Goal: Information Seeking & Learning: Learn about a topic

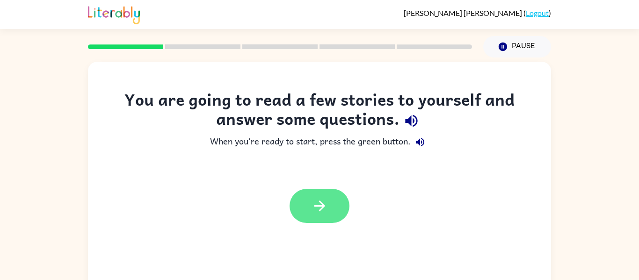
click at [308, 210] on button "button" at bounding box center [320, 206] width 60 height 34
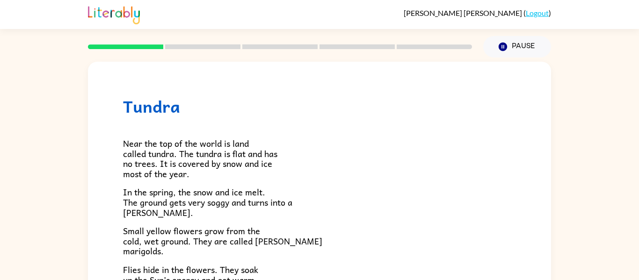
scroll to position [0, 0]
click at [543, 43] on button "Pause Pause" at bounding box center [517, 47] width 68 height 22
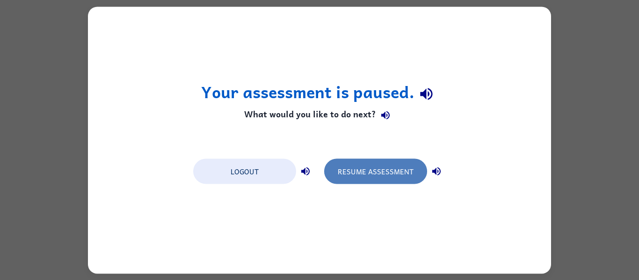
click at [407, 166] on button "Resume Assessment" at bounding box center [375, 171] width 103 height 25
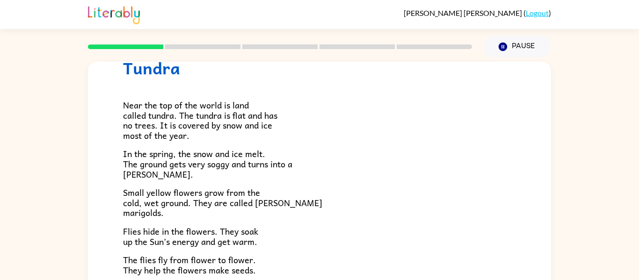
scroll to position [39, 0]
click at [231, 104] on span "Near the top of the world is land called tundra. The tundra is flat and has no …" at bounding box center [200, 120] width 154 height 44
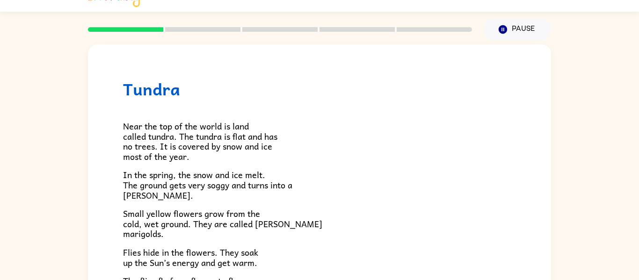
scroll to position [0, 0]
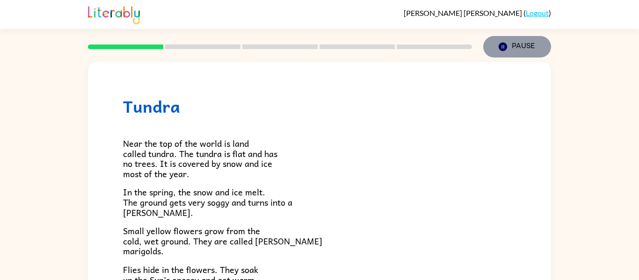
click at [501, 48] on icon "Pause" at bounding box center [503, 47] width 10 height 10
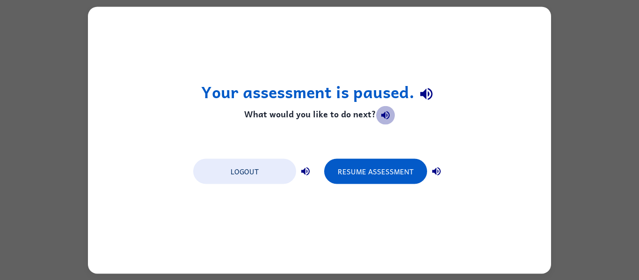
click at [384, 115] on icon "button" at bounding box center [385, 115] width 11 height 11
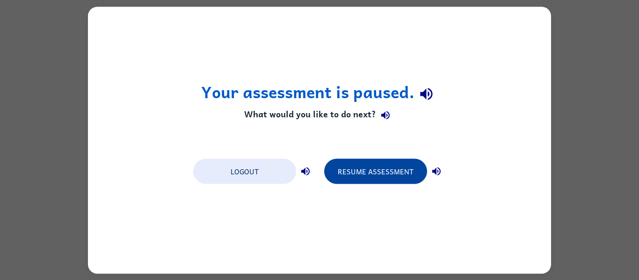
click at [403, 167] on button "Resume Assessment" at bounding box center [375, 171] width 103 height 25
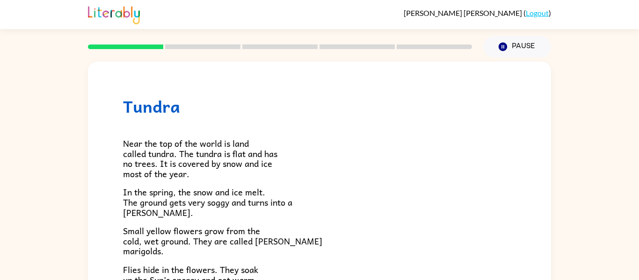
click at [177, 109] on h1 "Tundra" at bounding box center [319, 106] width 393 height 19
click at [137, 110] on h1 "Tundra" at bounding box center [319, 106] width 393 height 19
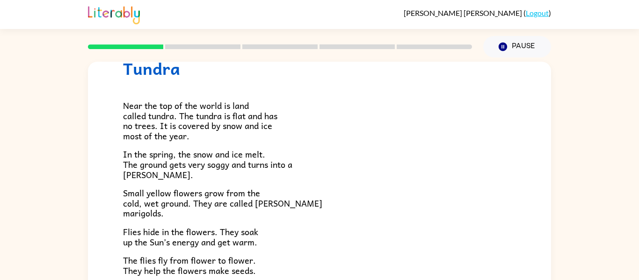
scroll to position [39, 0]
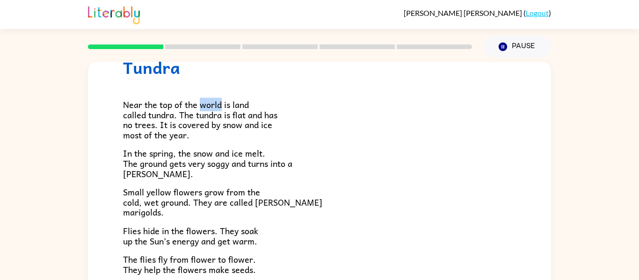
copy span "world"
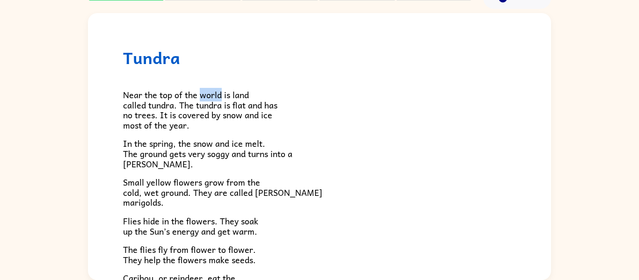
scroll to position [0, 0]
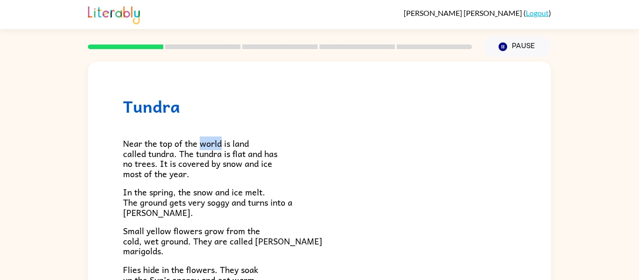
click at [207, 150] on span "Near the top of the world is land called tundra. The tundra is flat and has no …" at bounding box center [200, 159] width 154 height 44
click at [221, 155] on span "Near the top of the world is land called tundra. The tundra is flat and has no …" at bounding box center [200, 159] width 154 height 44
drag, startPoint x: 170, startPoint y: 175, endPoint x: 231, endPoint y: 169, distance: 61.1
click at [231, 169] on span "Near the top of the world is land called tundra. The tundra is flat and has no …" at bounding box center [200, 159] width 154 height 44
click at [238, 160] on span "Near the top of the world is land called tundra. The tundra is flat and has no …" at bounding box center [200, 159] width 154 height 44
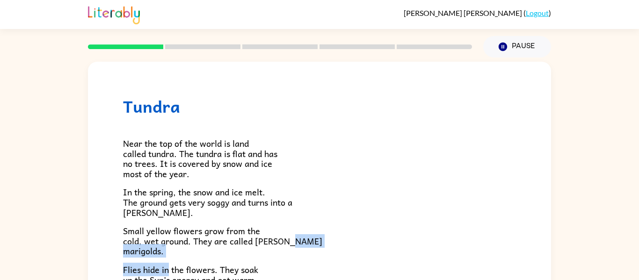
drag, startPoint x: 124, startPoint y: 254, endPoint x: 169, endPoint y: 259, distance: 45.2
click at [169, 259] on div "Near the top of the world is land called tundra. The tundra is flat and has no …" at bounding box center [319, 273] width 393 height 314
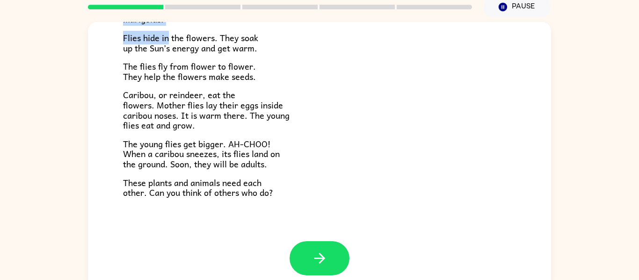
scroll to position [49, 0]
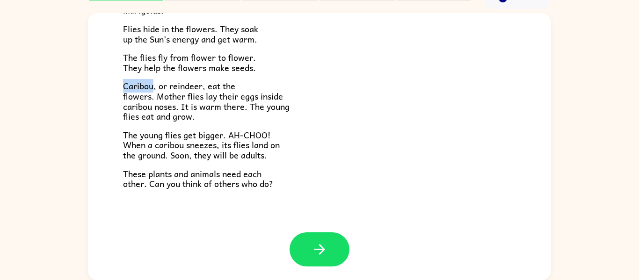
drag, startPoint x: 154, startPoint y: 87, endPoint x: 117, endPoint y: 80, distance: 38.1
click at [117, 80] on div "Tundra Near the top of the world is land called tundra. The tundra is flat and …" at bounding box center [319, 26] width 463 height 411
drag, startPoint x: 170, startPoint y: 75, endPoint x: 186, endPoint y: 90, distance: 21.5
click at [186, 90] on div "Near the top of the world is land called tundra. The tundra is flat and has no …" at bounding box center [319, 32] width 393 height 314
click at [167, 83] on span "Caribou, or reindeer, eat the flowers. Mother flies lay their eggs inside carib…" at bounding box center [206, 101] width 167 height 44
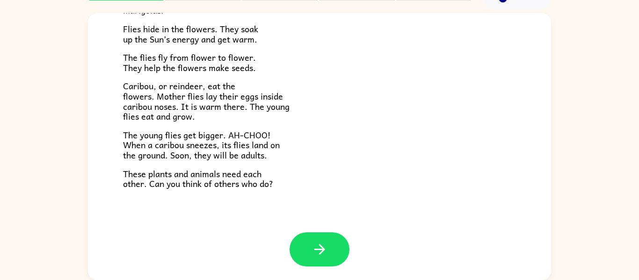
click at [186, 115] on span "Caribou, or reindeer, eat the flowers. Mother flies lay their eggs inside carib…" at bounding box center [206, 101] width 167 height 44
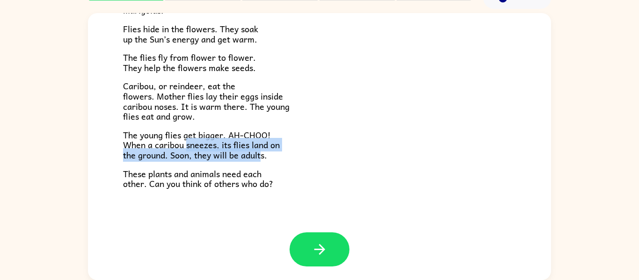
drag, startPoint x: 187, startPoint y: 144, endPoint x: 260, endPoint y: 154, distance: 73.2
click at [260, 154] on span "The young flies get bigger. AH-CHOO! When a caribou sneezes, its flies land on …" at bounding box center [201, 145] width 157 height 34
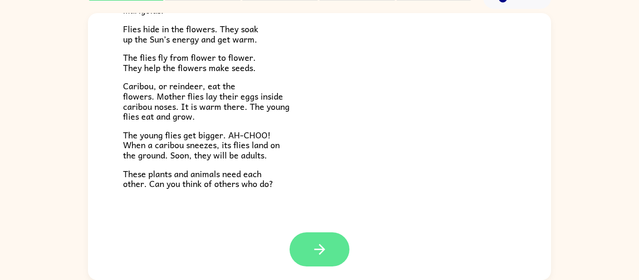
click at [341, 240] on button "button" at bounding box center [320, 249] width 60 height 34
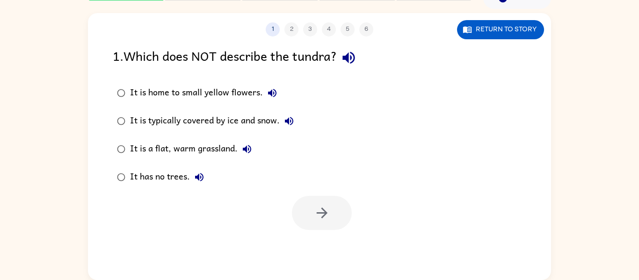
scroll to position [0, 0]
click at [341, 240] on div "1 2 3 4 5 6 Return to story 1 . Which does NOT describe the tundra? It is home …" at bounding box center [319, 146] width 463 height 267
click at [200, 176] on icon "button" at bounding box center [199, 177] width 11 height 11
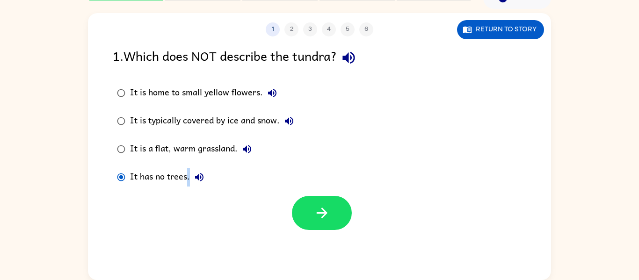
drag, startPoint x: 309, startPoint y: 211, endPoint x: 295, endPoint y: 177, distance: 36.5
click at [295, 177] on div "1 . Which does NOT describe the tundra? It is home to small yellow flowers. It …" at bounding box center [319, 138] width 463 height 184
drag, startPoint x: 334, startPoint y: 212, endPoint x: 240, endPoint y: 153, distance: 111.4
click at [240, 153] on div "1 . Which does NOT describe the tundra? It is home to small yellow flowers. It …" at bounding box center [319, 138] width 463 height 184
click at [231, 149] on div "It is a flat, warm grassland." at bounding box center [193, 149] width 126 height 19
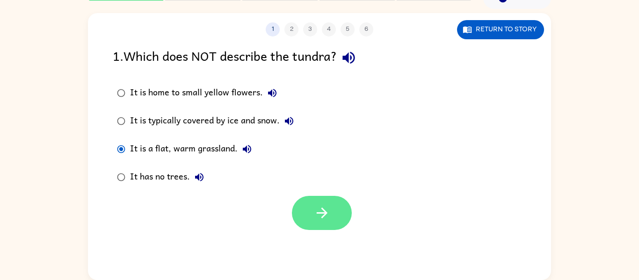
click at [310, 201] on button "button" at bounding box center [322, 213] width 60 height 34
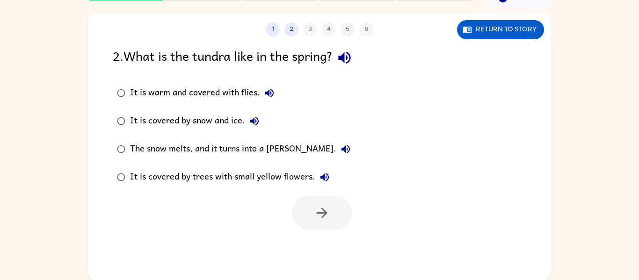
click at [310, 201] on div at bounding box center [322, 213] width 60 height 34
click at [277, 146] on div "The snow melts, and it turns into a [PERSON_NAME]." at bounding box center [242, 149] width 225 height 19
click at [311, 201] on button "button" at bounding box center [322, 213] width 60 height 34
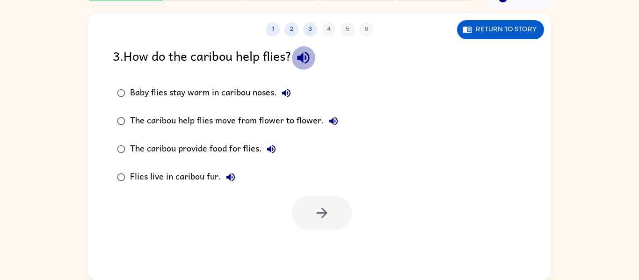
click at [307, 64] on icon "button" at bounding box center [303, 58] width 16 height 16
click at [333, 121] on icon "button" at bounding box center [333, 121] width 8 height 8
click at [268, 150] on icon "button" at bounding box center [271, 149] width 8 height 8
click at [227, 174] on icon "button" at bounding box center [230, 177] width 11 height 11
drag, startPoint x: 287, startPoint y: 93, endPoint x: 280, endPoint y: 94, distance: 7.0
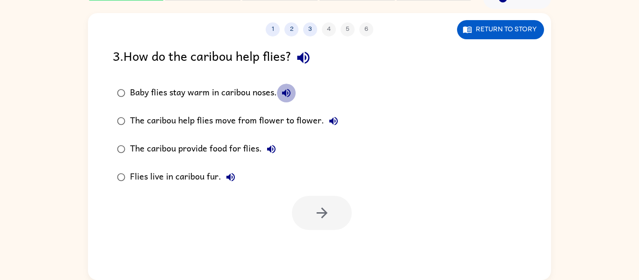
click at [280, 94] on button "Baby flies stay warm in caribou noses." at bounding box center [286, 93] width 19 height 19
click at [231, 90] on div "Baby flies stay warm in caribou noses." at bounding box center [213, 93] width 166 height 19
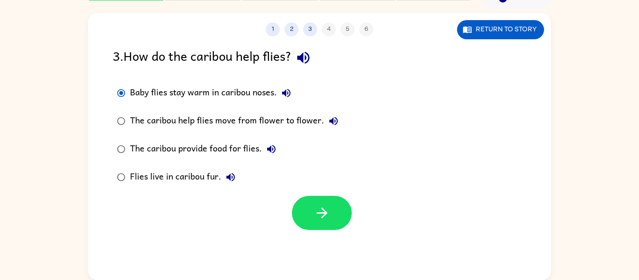
click at [231, 90] on div "Baby flies stay warm in caribou noses." at bounding box center [213, 93] width 166 height 19
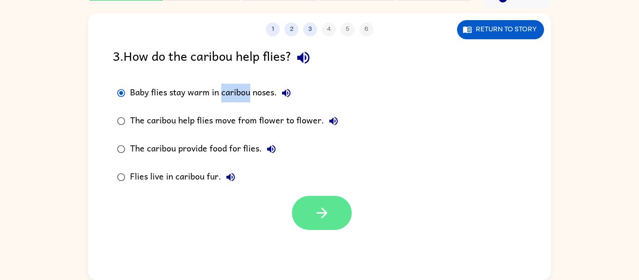
click at [329, 212] on icon "button" at bounding box center [322, 213] width 16 height 16
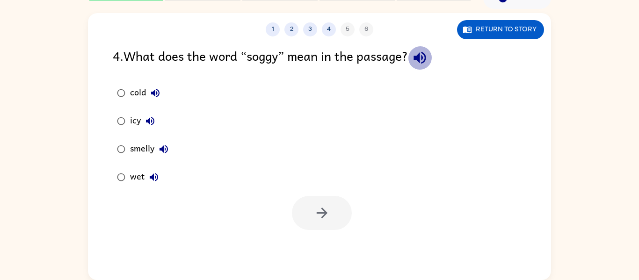
click at [425, 61] on icon "button" at bounding box center [420, 58] width 16 height 16
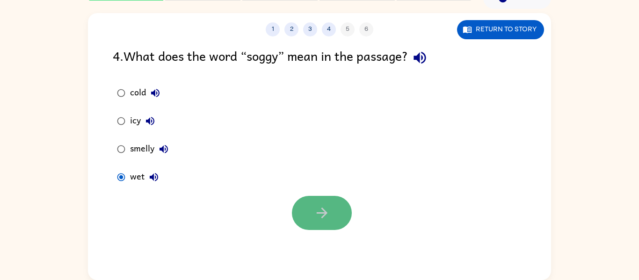
click at [331, 204] on button "button" at bounding box center [322, 213] width 60 height 34
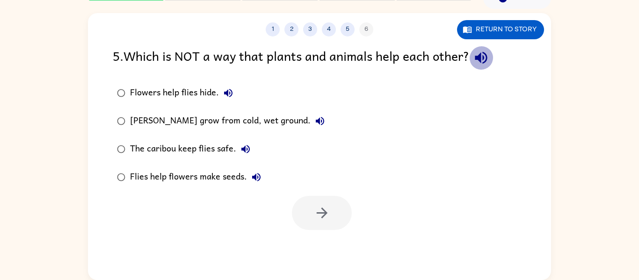
click at [482, 62] on icon "button" at bounding box center [481, 58] width 12 height 12
click at [229, 92] on icon "button" at bounding box center [228, 93] width 8 height 8
click at [318, 119] on icon "button" at bounding box center [319, 121] width 11 height 11
click at [245, 149] on icon "button" at bounding box center [245, 149] width 11 height 11
click at [255, 178] on icon "button" at bounding box center [256, 177] width 8 height 8
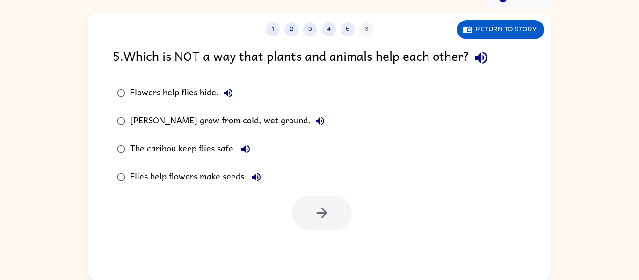
click at [242, 166] on label "Flies help flowers make seeds." at bounding box center [221, 177] width 226 height 28
click at [336, 219] on button "button" at bounding box center [322, 213] width 60 height 34
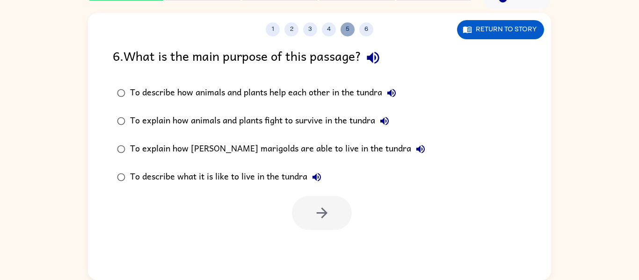
click at [346, 30] on button "5" at bounding box center [348, 29] width 14 height 14
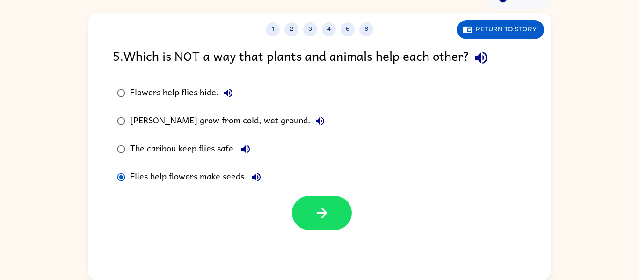
click at [217, 117] on div "[PERSON_NAME] grow from cold, wet ground." at bounding box center [229, 121] width 199 height 19
click at [305, 215] on button "button" at bounding box center [322, 213] width 60 height 34
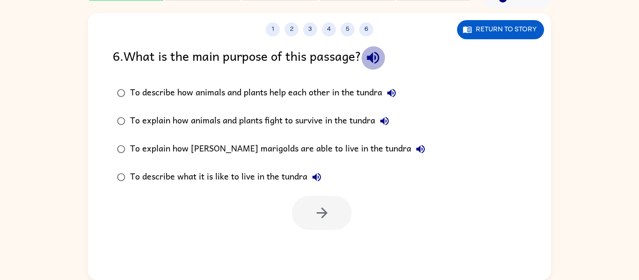
click at [375, 58] on icon "button" at bounding box center [373, 58] width 12 height 12
click at [280, 179] on div "To describe what it is like to live in the tundra" at bounding box center [228, 177] width 196 height 19
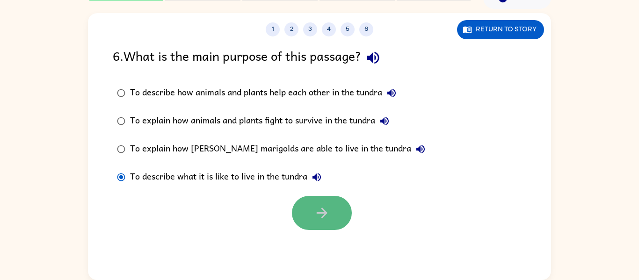
click at [344, 210] on button "button" at bounding box center [322, 213] width 60 height 34
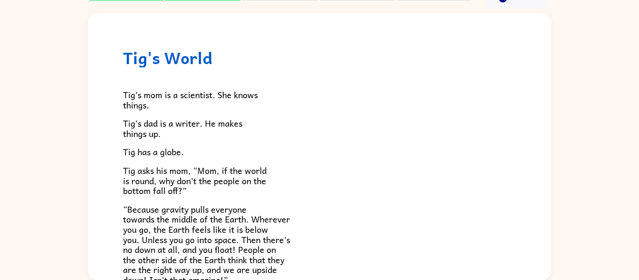
click at [344, 210] on p "“Because gravity pulls everyone towards the middle of the Earth. Wherever you g…" at bounding box center [319, 244] width 393 height 81
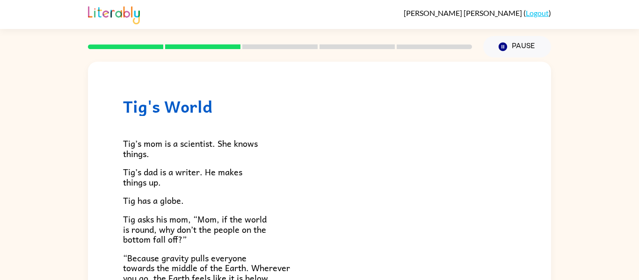
click at [148, 45] on rect at bounding box center [125, 46] width 75 height 5
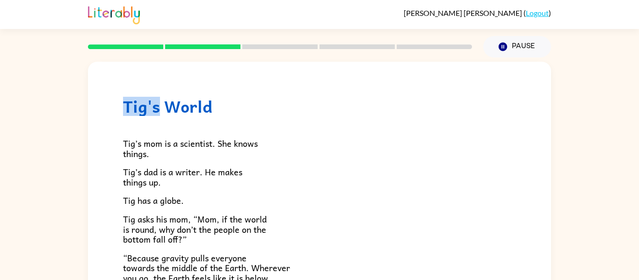
click at [148, 45] on rect at bounding box center [125, 46] width 75 height 5
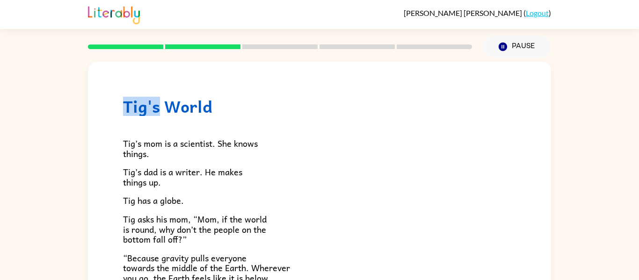
click at [148, 45] on rect at bounding box center [125, 46] width 75 height 5
click at [501, 43] on icon "button" at bounding box center [503, 47] width 8 height 8
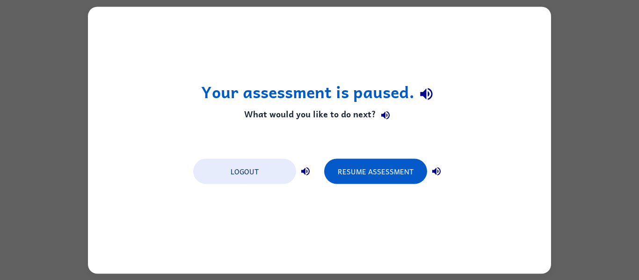
click at [435, 173] on icon "button" at bounding box center [436, 171] width 8 height 8
click at [305, 175] on icon "button" at bounding box center [305, 171] width 11 height 11
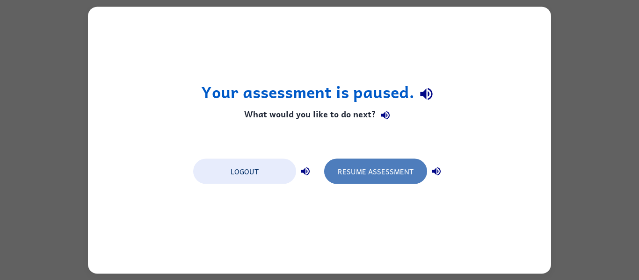
click at [410, 163] on button "Resume Assessment" at bounding box center [375, 171] width 103 height 25
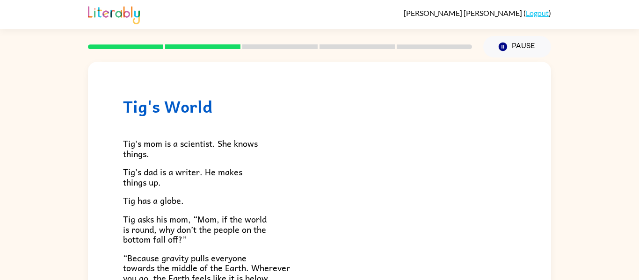
click at [348, 140] on p "Tig’s mom is a scientist. She knows things." at bounding box center [319, 148] width 393 height 20
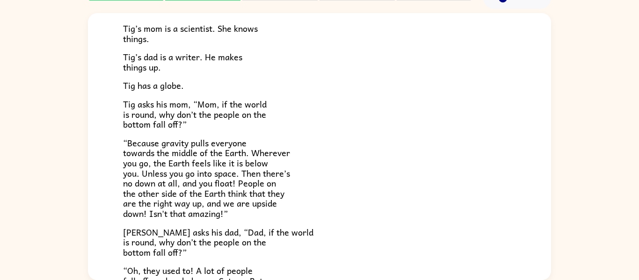
scroll to position [65, 0]
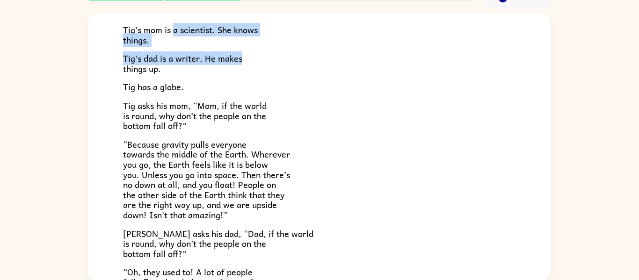
drag, startPoint x: 174, startPoint y: 29, endPoint x: 291, endPoint y: 49, distance: 119.0
click at [291, 49] on div "Tig’s mom is a scientist. She knows things. Tig’s dad is a writer. He makes thi…" at bounding box center [319, 198] width 393 height 393
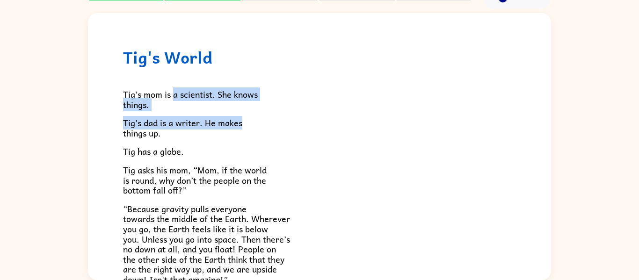
scroll to position [0, 0]
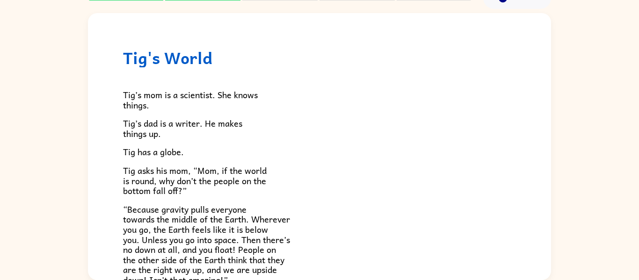
drag, startPoint x: 212, startPoint y: 36, endPoint x: 213, endPoint y: 13, distance: 22.5
click at [213, 13] on div "Tig's World Tig’s mom is a scientist. She knows things. Tig’s dad is a writer. …" at bounding box center [319, 258] width 463 height 491
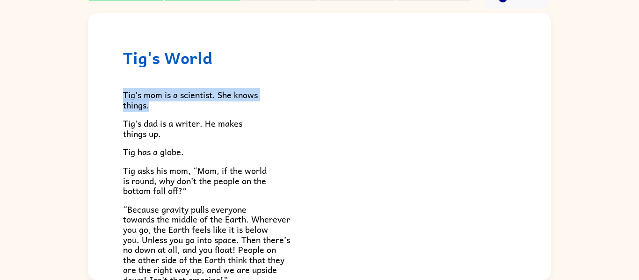
drag, startPoint x: 119, startPoint y: 96, endPoint x: 282, endPoint y: 108, distance: 163.2
click at [282, 108] on div "Tig's World Tig’s mom is a scientist. She knows things. Tig’s dad is a writer. …" at bounding box center [319, 258] width 463 height 491
click at [432, 88] on div "Tig’s mom is a scientist. She knows things. Tig’s dad is a writer. He makes thi…" at bounding box center [319, 263] width 393 height 393
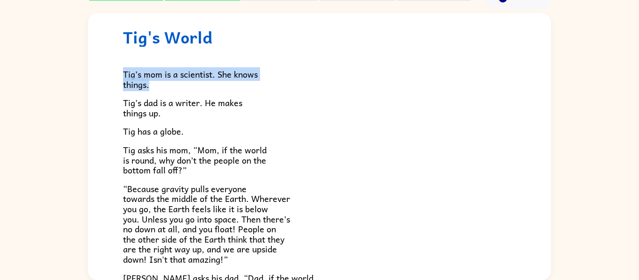
scroll to position [20, 0]
click at [159, 86] on p "Tig’s mom is a scientist. She knows things." at bounding box center [319, 80] width 393 height 20
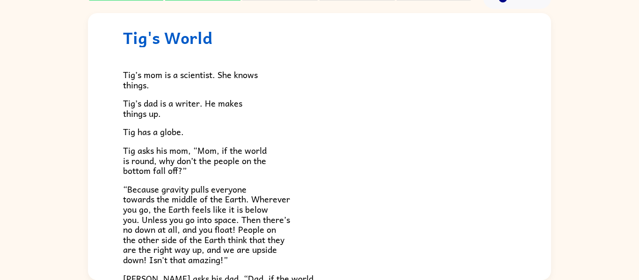
click at [261, 29] on h1 "Tig's World" at bounding box center [319, 37] width 393 height 19
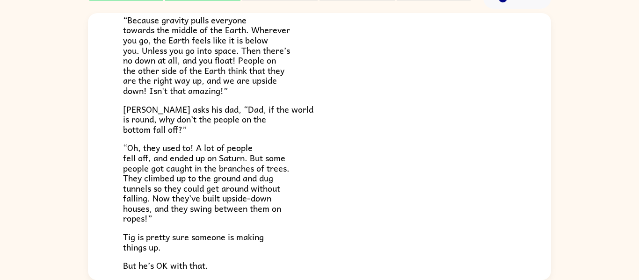
scroll to position [188, 0]
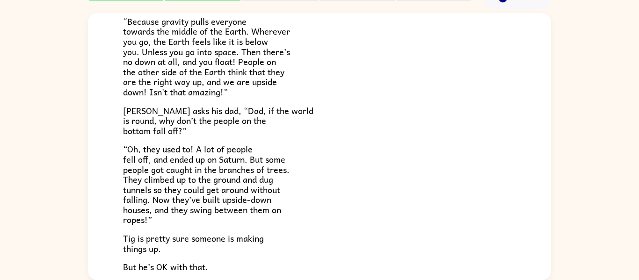
click at [524, 210] on div "Tig's World Tig’s mom is a scientist. She knows things. Tig’s dad is a writer. …" at bounding box center [319, 70] width 463 height 491
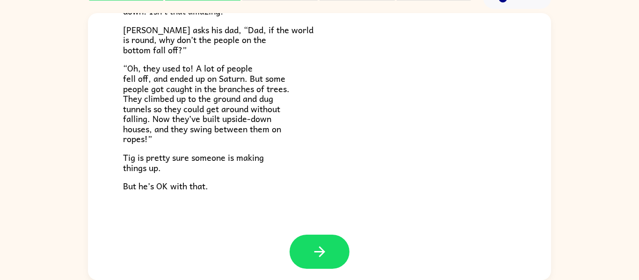
scroll to position [272, 0]
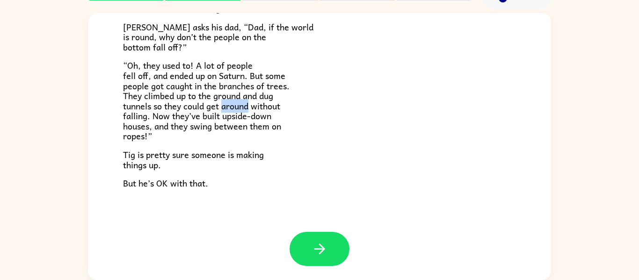
click at [246, 107] on span "“Oh, they used to! A lot of people fell off, and ended up on Saturn. But some p…" at bounding box center [206, 100] width 167 height 84
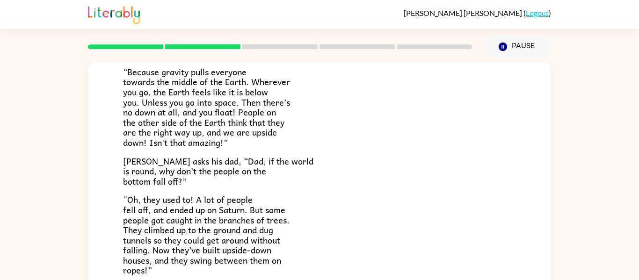
scroll to position [189, 0]
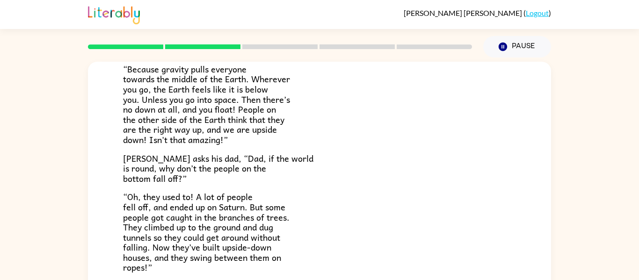
click at [217, 177] on p "[PERSON_NAME] asks his dad, “Dad, if the world is round, why don’t the people o…" at bounding box center [319, 168] width 393 height 30
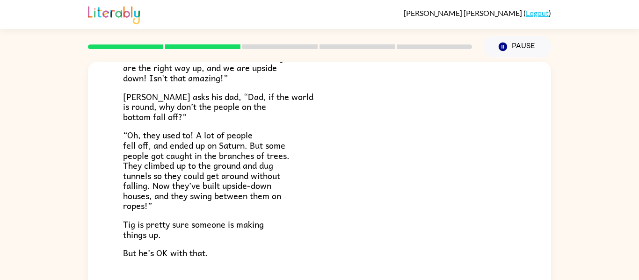
scroll to position [251, 0]
click at [218, 252] on p "But he’s OK with that." at bounding box center [319, 252] width 393 height 10
drag, startPoint x: 218, startPoint y: 252, endPoint x: 214, endPoint y: 261, distance: 9.6
click at [214, 261] on div "Tig's World Tig’s mom is a scientist. She knows things. Tig’s dad is a writer. …" at bounding box center [319, 56] width 463 height 491
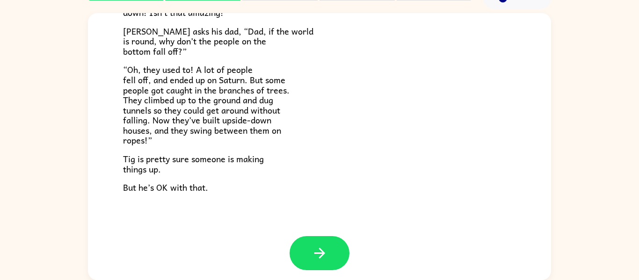
scroll to position [272, 0]
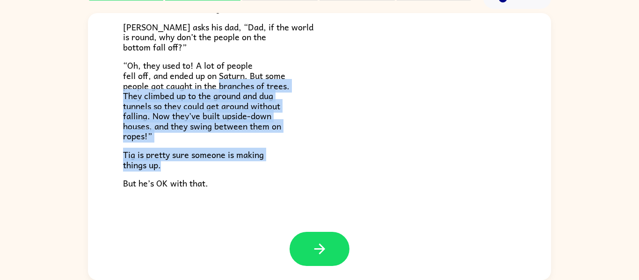
drag, startPoint x: 245, startPoint y: 169, endPoint x: 219, endPoint y: 89, distance: 84.0
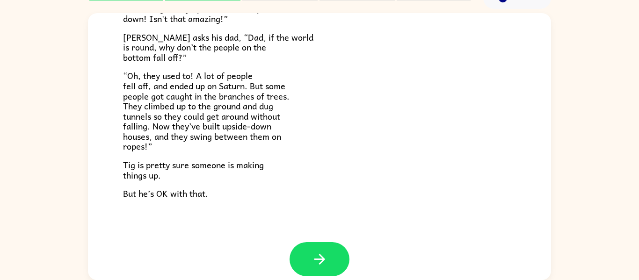
scroll to position [272, 0]
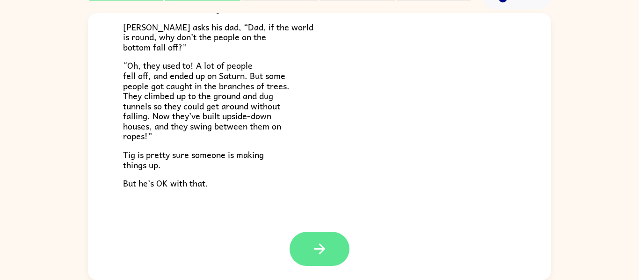
click at [324, 239] on button "button" at bounding box center [320, 249] width 60 height 34
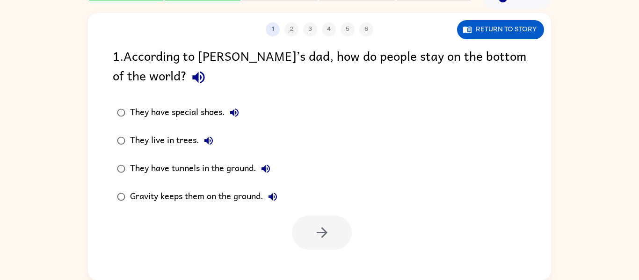
scroll to position [0, 0]
click at [190, 81] on icon "button" at bounding box center [198, 77] width 16 height 16
click at [272, 198] on icon "button" at bounding box center [272, 197] width 8 height 8
click at [192, 77] on icon "button" at bounding box center [198, 78] width 12 height 12
click at [188, 171] on div "They have tunnels in the ground." at bounding box center [202, 168] width 145 height 19
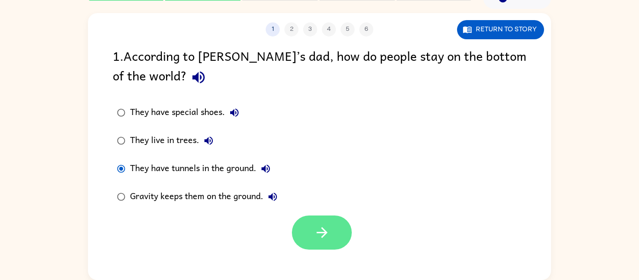
click at [324, 227] on icon "button" at bounding box center [322, 233] width 16 height 16
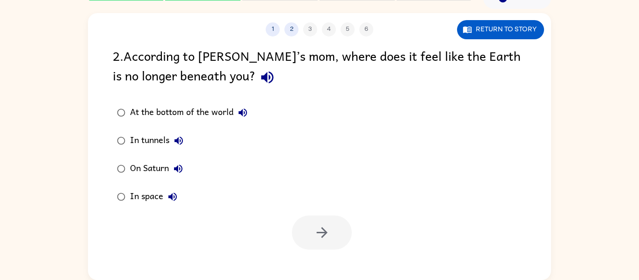
click at [203, 111] on div "At the bottom of the world" at bounding box center [191, 112] width 122 height 19
click at [314, 232] on icon "button" at bounding box center [322, 233] width 16 height 16
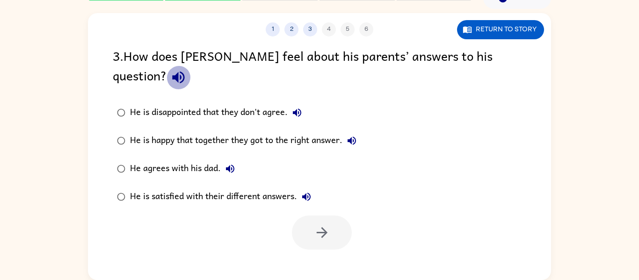
click at [187, 69] on icon "button" at bounding box center [178, 77] width 16 height 16
click at [190, 159] on div "He agrees with his dad." at bounding box center [184, 168] width 109 height 19
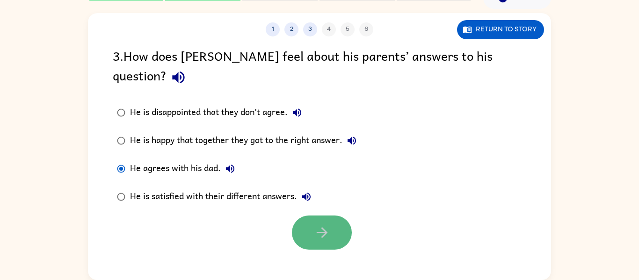
click at [308, 216] on button "button" at bounding box center [322, 233] width 60 height 34
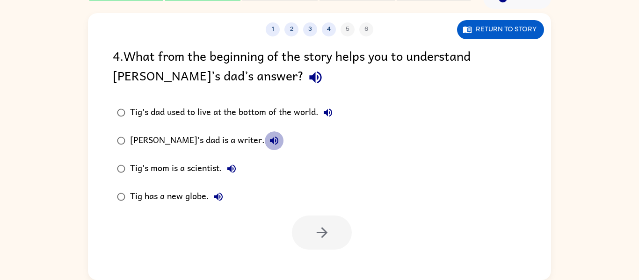
click at [268, 142] on icon "button" at bounding box center [273, 140] width 11 height 11
click at [309, 78] on icon "button" at bounding box center [315, 78] width 12 height 12
click at [192, 144] on div "Tig's dad is a writer." at bounding box center [206, 140] width 153 height 19
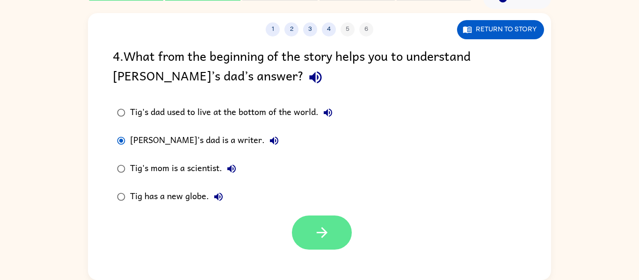
click at [314, 233] on icon "button" at bounding box center [322, 233] width 16 height 16
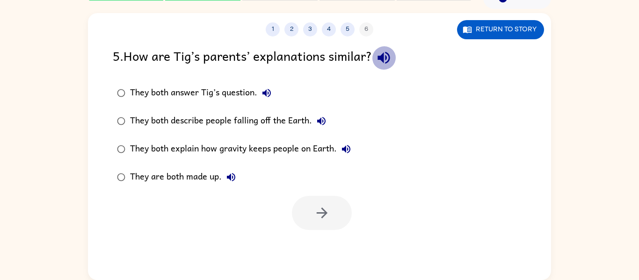
click at [384, 60] on icon "button" at bounding box center [383, 58] width 12 height 12
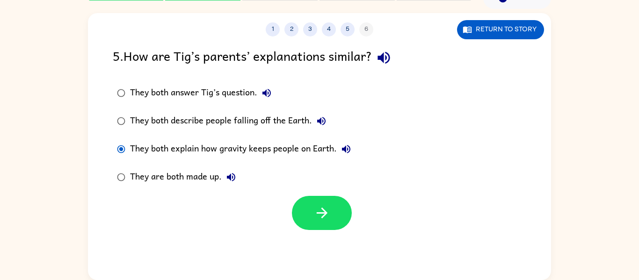
click at [428, 148] on div "They both answer Tig’s question. They both describe people falling off the Eart…" at bounding box center [332, 135] width 438 height 112
click at [171, 173] on div "They are both made up." at bounding box center [185, 177] width 110 height 19
click at [219, 148] on div "They both explain how gravity keeps people on Earth." at bounding box center [242, 149] width 225 height 19
click at [323, 216] on icon "button" at bounding box center [321, 213] width 11 height 11
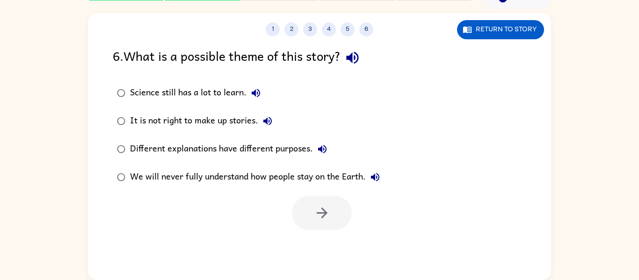
click at [358, 57] on icon "button" at bounding box center [352, 58] width 12 height 12
click at [232, 119] on div "It is not right to make up stories." at bounding box center [203, 121] width 147 height 19
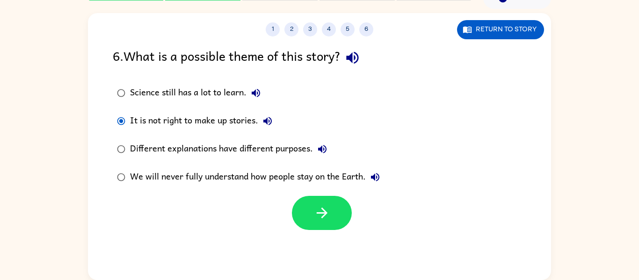
drag, startPoint x: 300, startPoint y: 213, endPoint x: 285, endPoint y: 172, distance: 43.8
click at [285, 172] on div "6 . What is a possible theme of this story? Science still has a lot to learn. I…" at bounding box center [319, 138] width 463 height 184
click at [285, 172] on div "We will never fully understand how people stay on the Earth." at bounding box center [257, 177] width 254 height 19
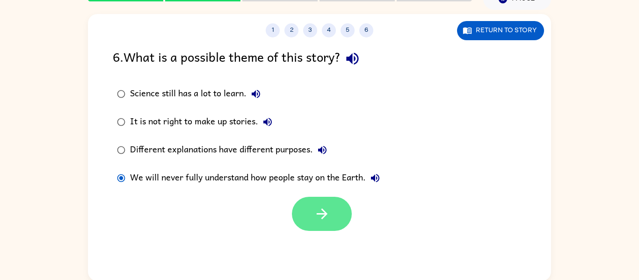
click at [305, 202] on button "button" at bounding box center [322, 214] width 60 height 34
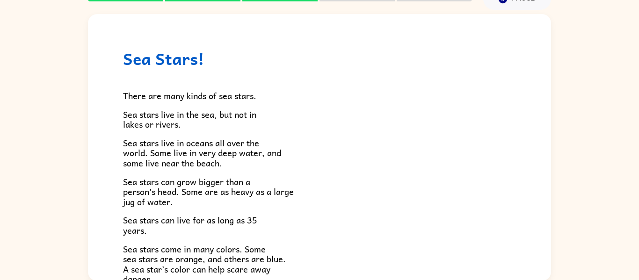
click at [436, 79] on div "There are many kinds of sea stars. Sea stars live in the sea, but not in lakes …" at bounding box center [319, 263] width 393 height 391
